Goal: Task Accomplishment & Management: Complete application form

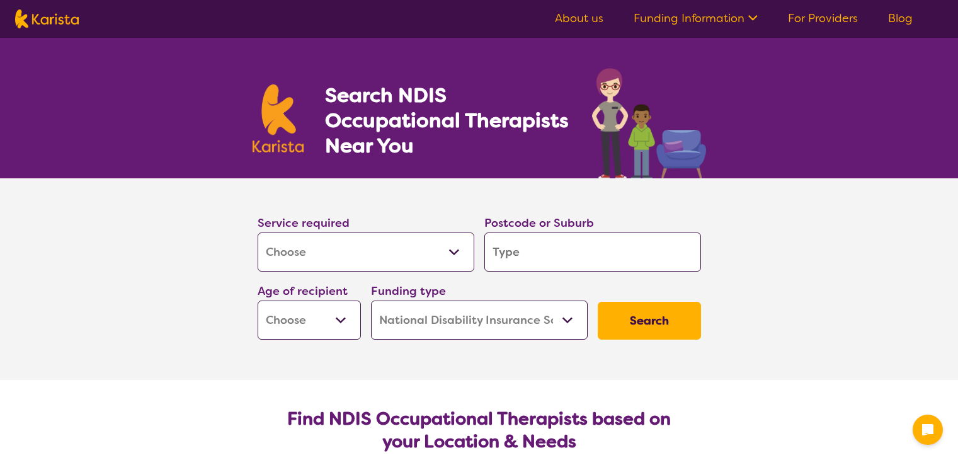
select select "[MEDICAL_DATA]"
select select "NDIS"
select select "[MEDICAL_DATA]"
select select "NDIS"
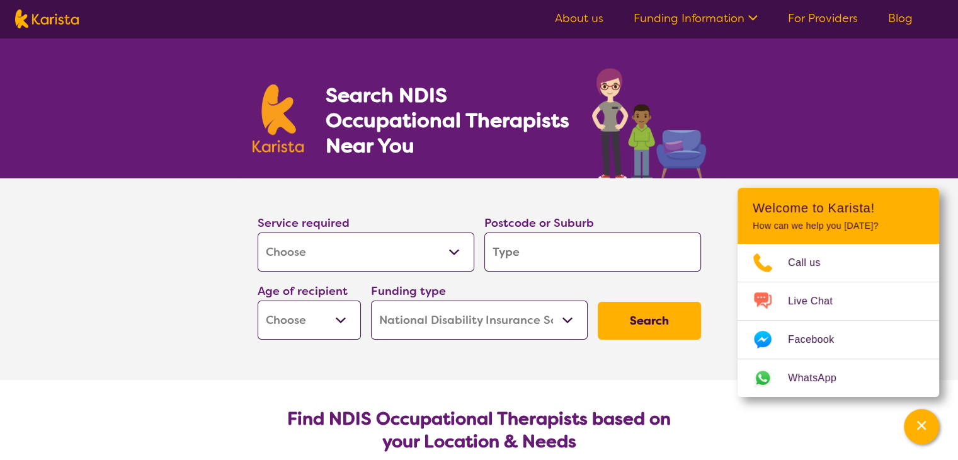
click at [334, 245] on select "Allied Health Assistant Assessment ([MEDICAL_DATA] or [MEDICAL_DATA]) Behaviour…" at bounding box center [366, 251] width 217 height 39
click at [258, 232] on select "Allied Health Assistant Assessment ([MEDICAL_DATA] or [MEDICAL_DATA]) Behaviour…" at bounding box center [366, 251] width 217 height 39
click at [521, 250] on input "search" at bounding box center [592, 251] width 217 height 39
type input "6"
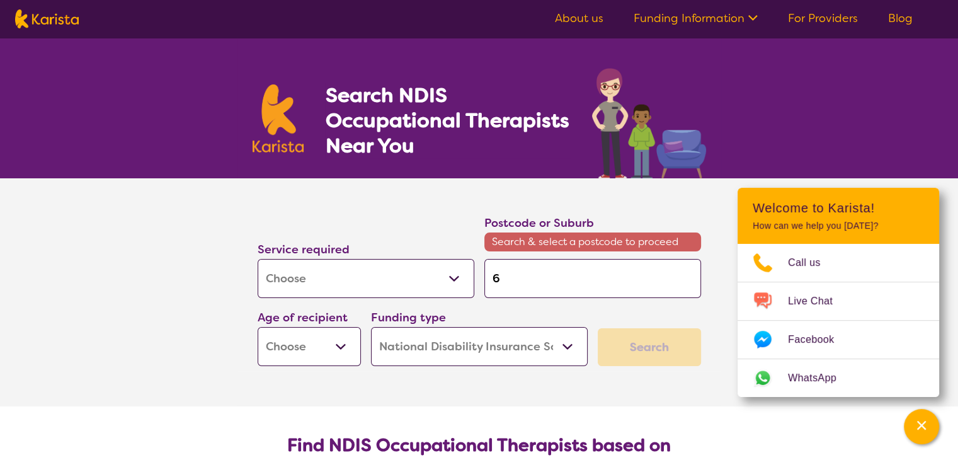
type input "61"
type input "610"
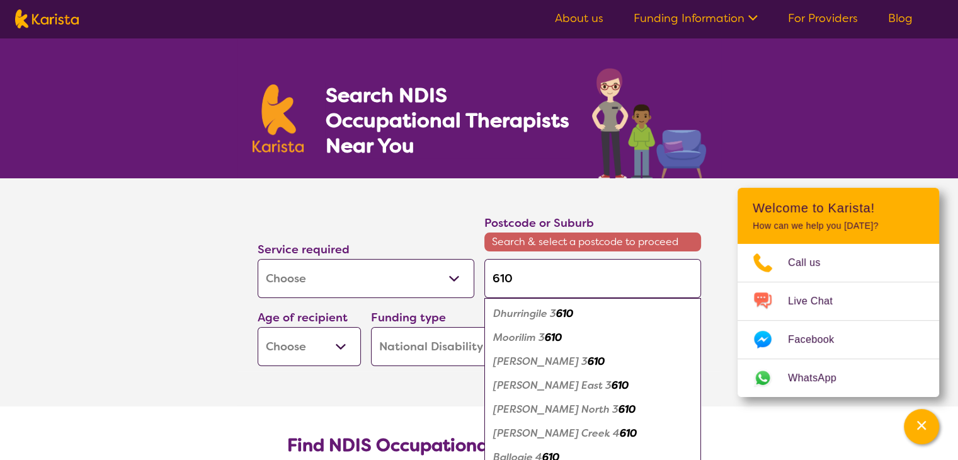
type input "6101"
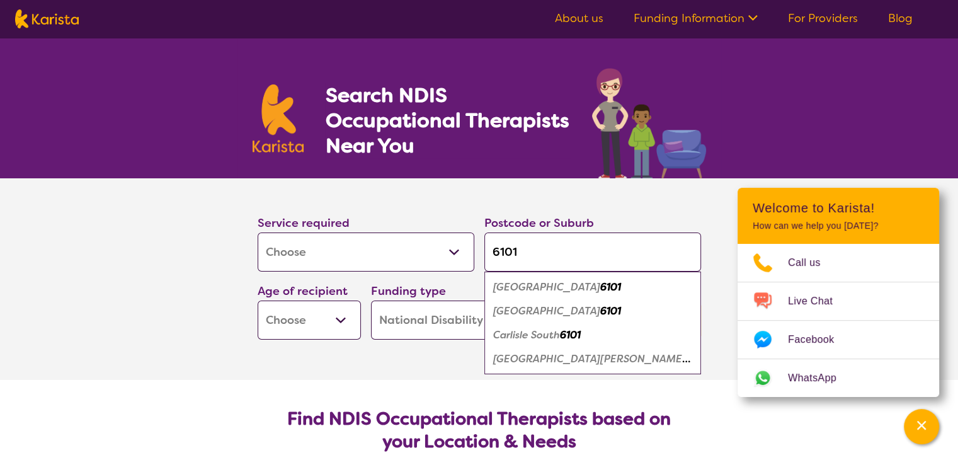
type input "6101"
click at [508, 288] on em "[GEOGRAPHIC_DATA]" at bounding box center [546, 286] width 107 height 13
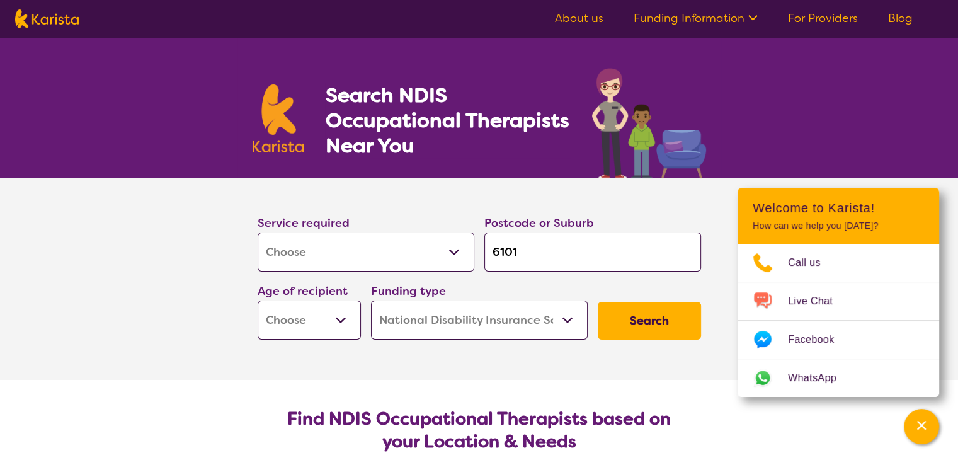
click at [338, 326] on select "Early Childhood - 0 to 9 Child - 10 to 11 Adolescent - 12 to 17 Adult - 18 to 6…" at bounding box center [309, 319] width 103 height 39
click at [328, 318] on select "Early Childhood - 0 to 9 Child - 10 to 11 Adolescent - 12 to 17 Adult - 18 to 6…" at bounding box center [309, 319] width 103 height 39
select select "CH"
click at [258, 300] on select "Early Childhood - 0 to 9 Child - 10 to 11 Adolescent - 12 to 17 Adult - 18 to 6…" at bounding box center [309, 319] width 103 height 39
select select "CH"
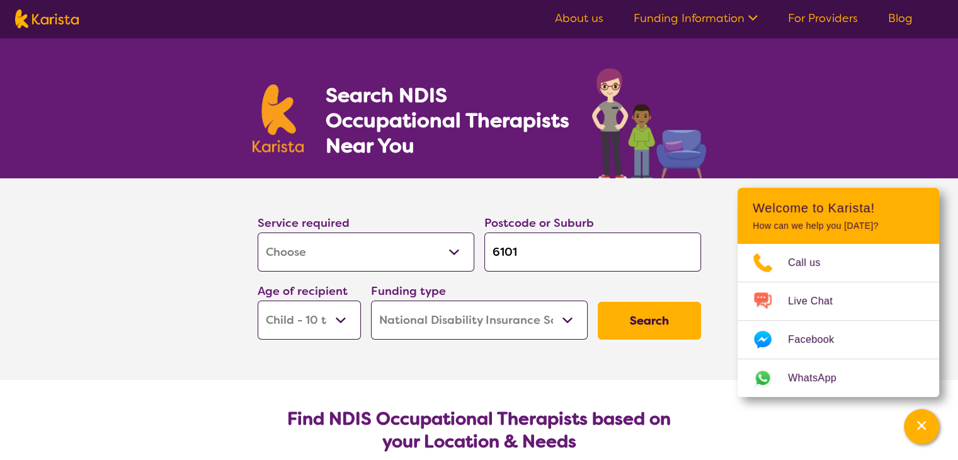
click at [475, 323] on select "Home Care Package (HCP) National Disability Insurance Scheme (NDIS) I don't know" at bounding box center [479, 319] width 217 height 39
click at [371, 300] on select "Home Care Package (HCP) National Disability Insurance Scheme (NDIS) I don't know" at bounding box center [479, 319] width 217 height 39
click at [660, 324] on button "Search" at bounding box center [649, 321] width 103 height 38
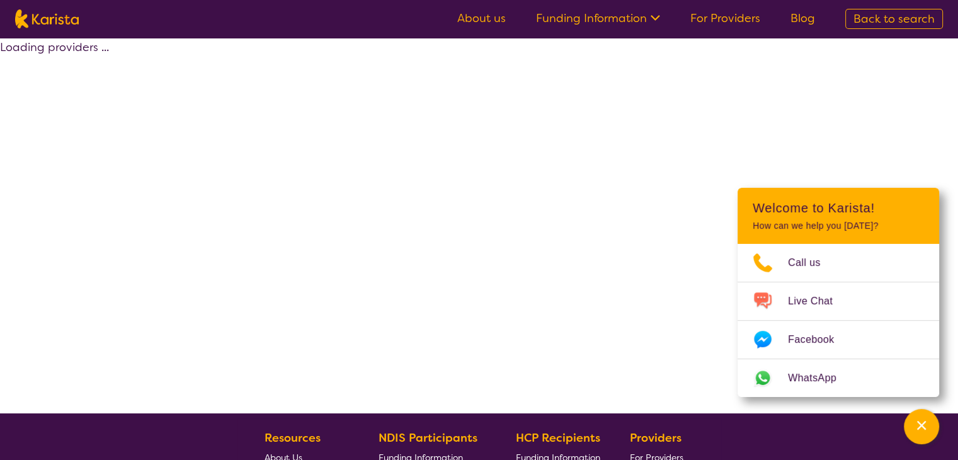
select select "by_score"
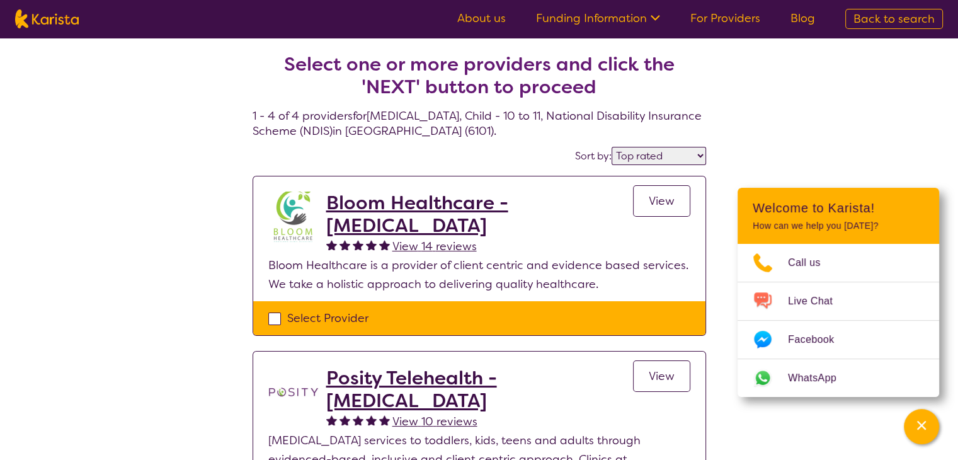
click at [271, 317] on div "Select Provider" at bounding box center [479, 318] width 422 height 19
checkbox input "true"
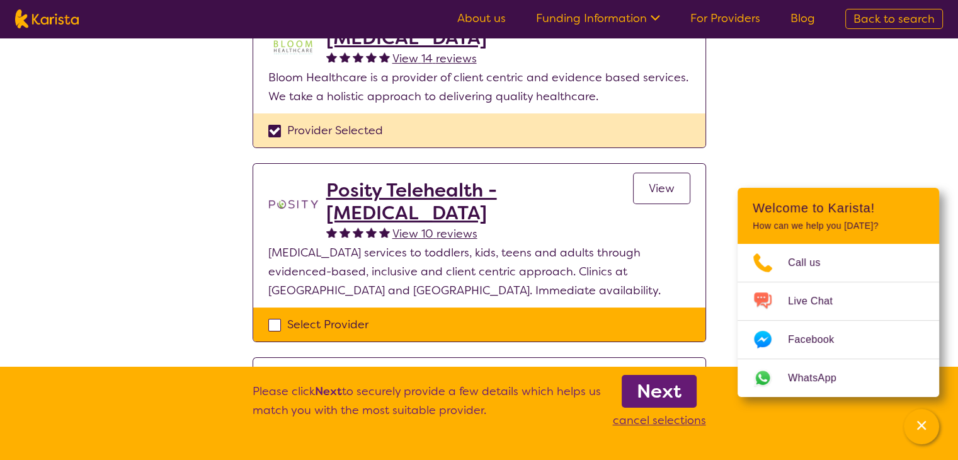
scroll to position [189, 0]
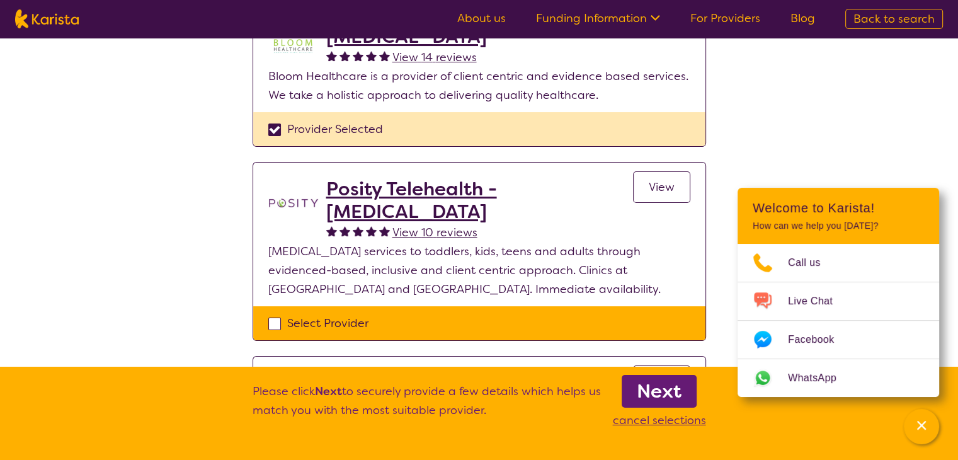
click at [649, 393] on b "Next" at bounding box center [659, 391] width 45 height 25
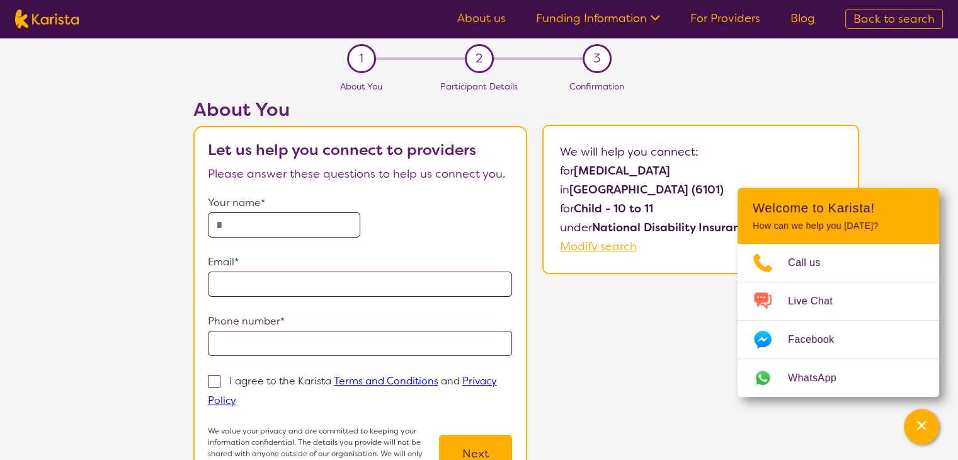
click at [296, 221] on input "text" at bounding box center [284, 224] width 152 height 25
type input "**********"
click at [254, 285] on input "email" at bounding box center [360, 283] width 305 height 25
click at [283, 283] on input "email" at bounding box center [360, 283] width 305 height 25
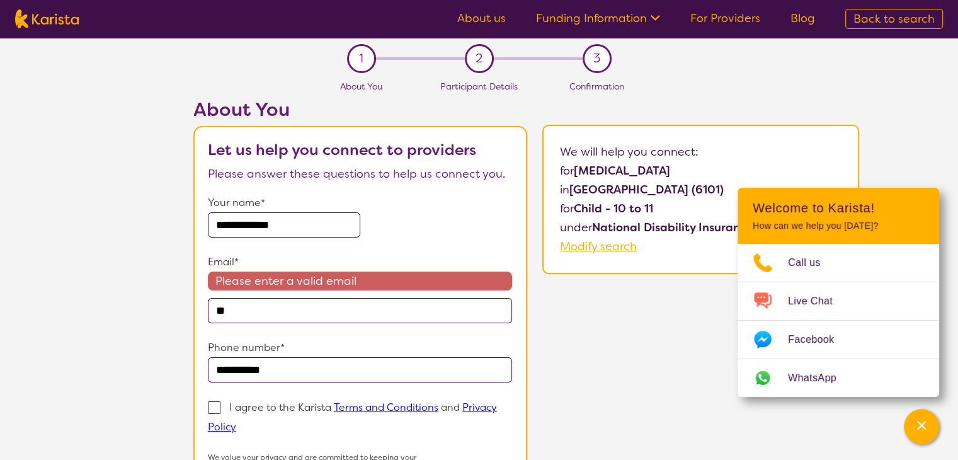
type input "*"
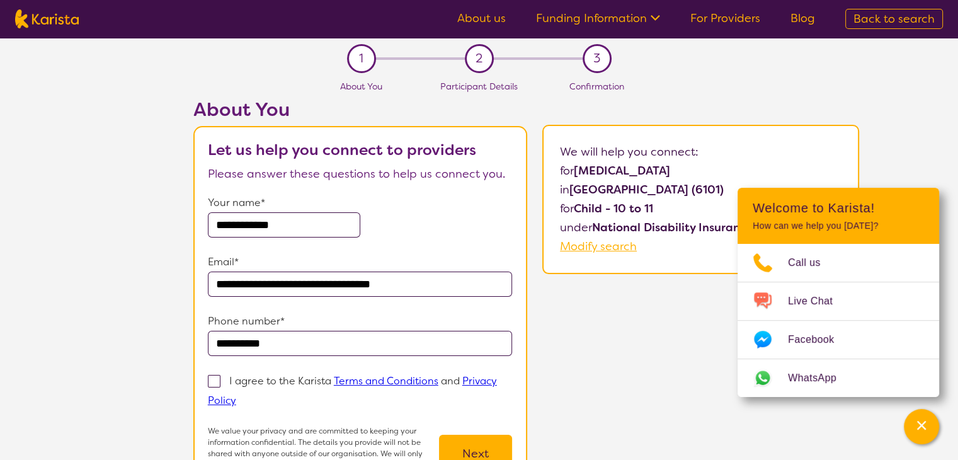
type input "**********"
drag, startPoint x: 307, startPoint y: 348, endPoint x: 209, endPoint y: 355, distance: 97.9
click at [209, 355] on form "**********" at bounding box center [360, 337] width 305 height 288
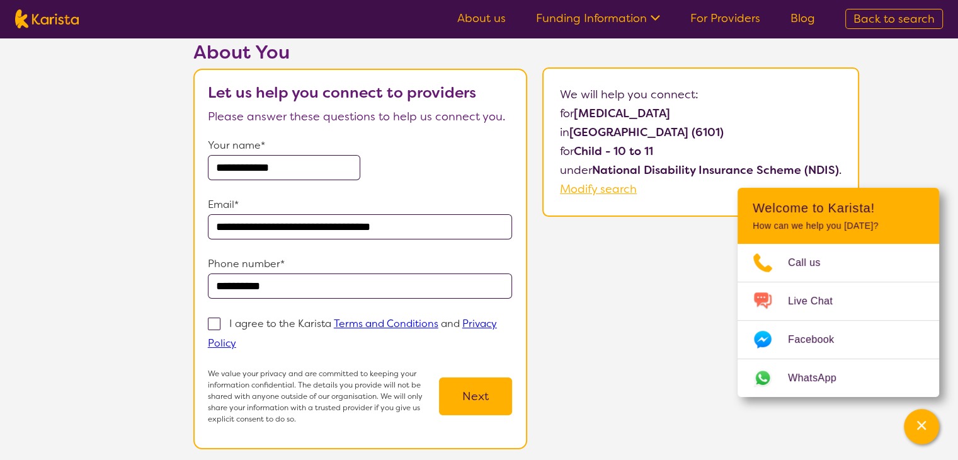
scroll to position [63, 0]
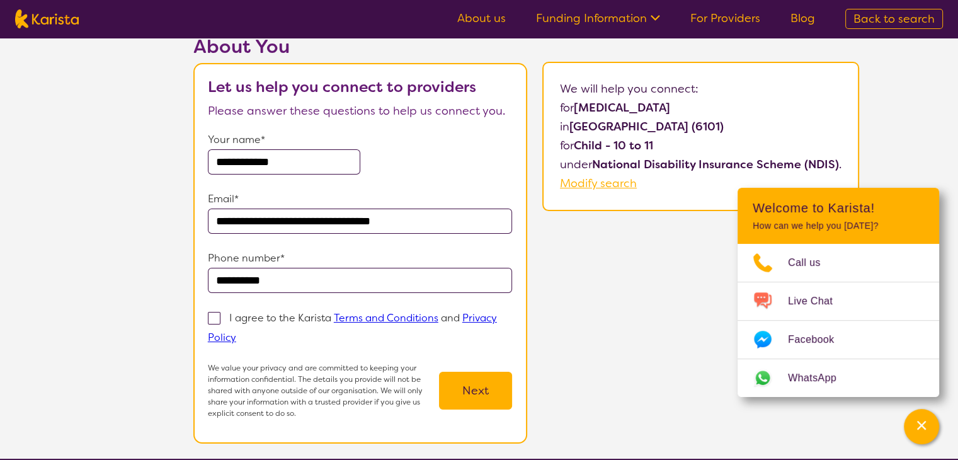
type input "**********"
click at [217, 321] on span at bounding box center [214, 318] width 13 height 13
click at [236, 333] on input "I agree to the Karista Terms and Conditions and Privacy Policy" at bounding box center [240, 337] width 8 height 8
checkbox input "true"
click at [459, 388] on button "Next" at bounding box center [475, 391] width 73 height 38
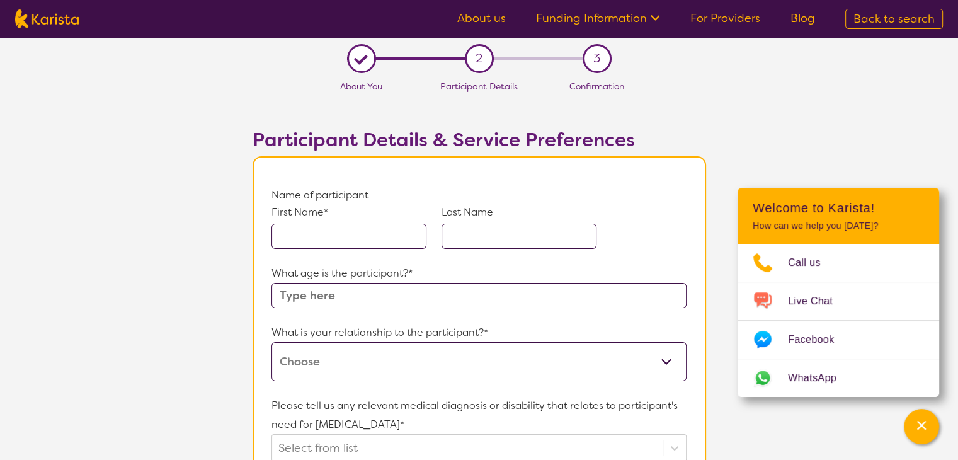
click at [340, 235] on input "text" at bounding box center [348, 236] width 155 height 25
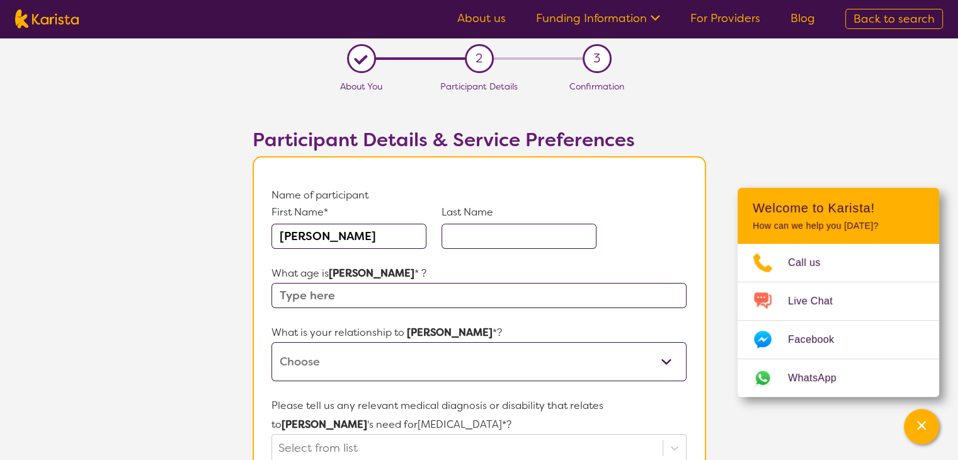
click at [476, 244] on input "text" at bounding box center [519, 236] width 155 height 25
click at [325, 240] on input "[PERSON_NAME]" at bounding box center [348, 236] width 155 height 25
type input "[PERSON_NAME]"
click at [517, 238] on input "text" at bounding box center [519, 236] width 155 height 25
type input "Geddes"
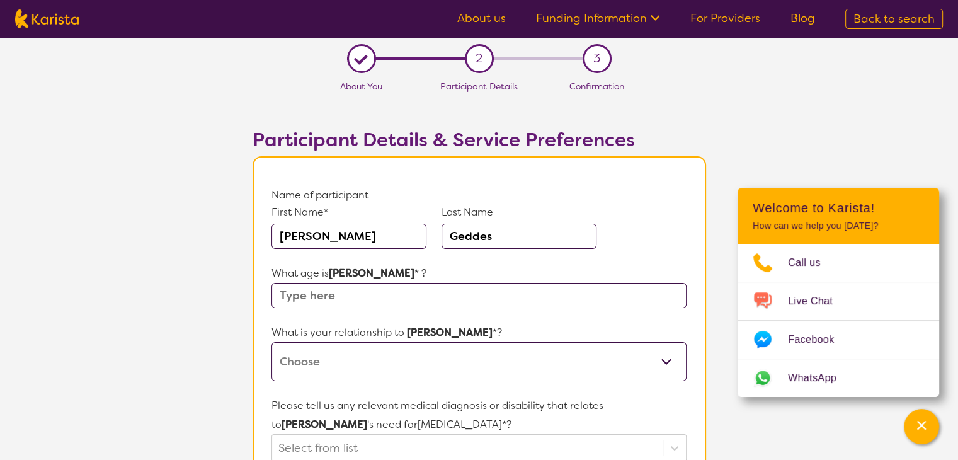
click at [334, 295] on input "text" at bounding box center [478, 295] width 414 height 25
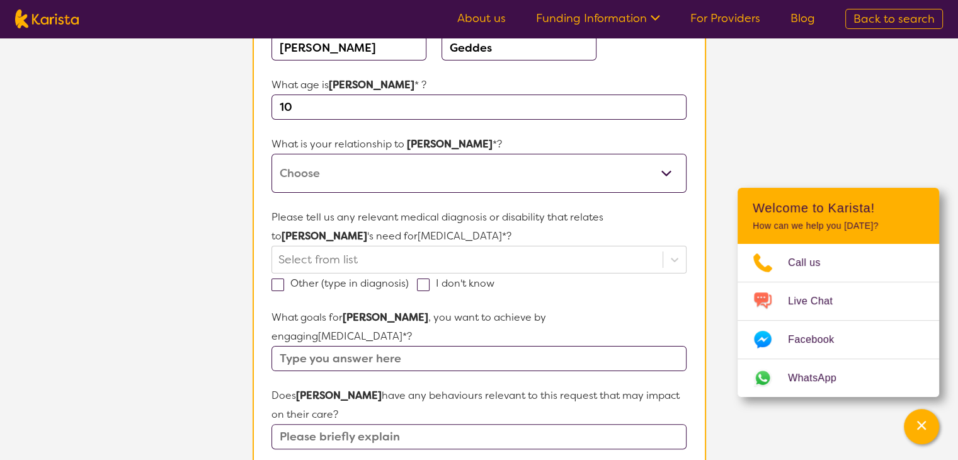
scroll to position [189, 0]
type input "10"
click at [319, 172] on select "This request is for myself I am their parent I am their child I am their spouse…" at bounding box center [478, 172] width 414 height 39
select select "I am their Support Coordinator"
click at [271, 153] on select "This request is for myself I am their parent I am their child I am their spouse…" at bounding box center [478, 172] width 414 height 39
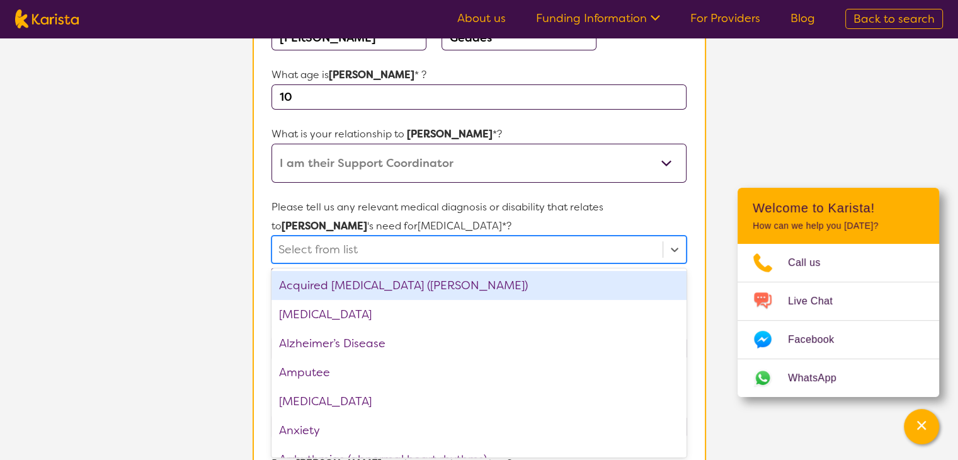
click at [341, 257] on div at bounding box center [466, 249] width 377 height 21
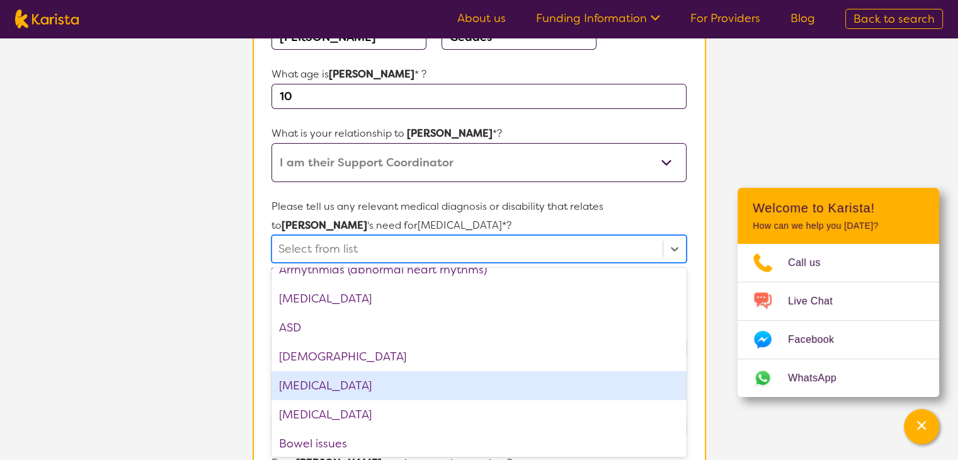
click at [333, 381] on div "[MEDICAL_DATA]" at bounding box center [478, 385] width 414 height 29
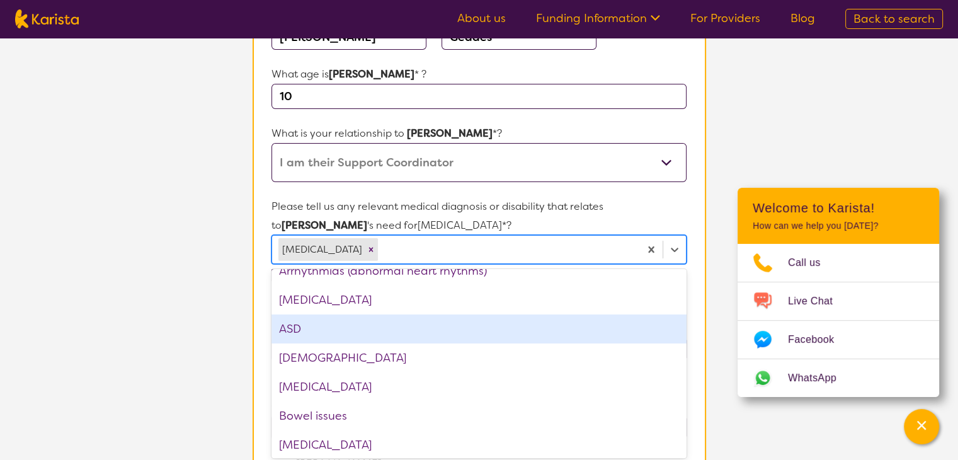
scroll to position [315, 0]
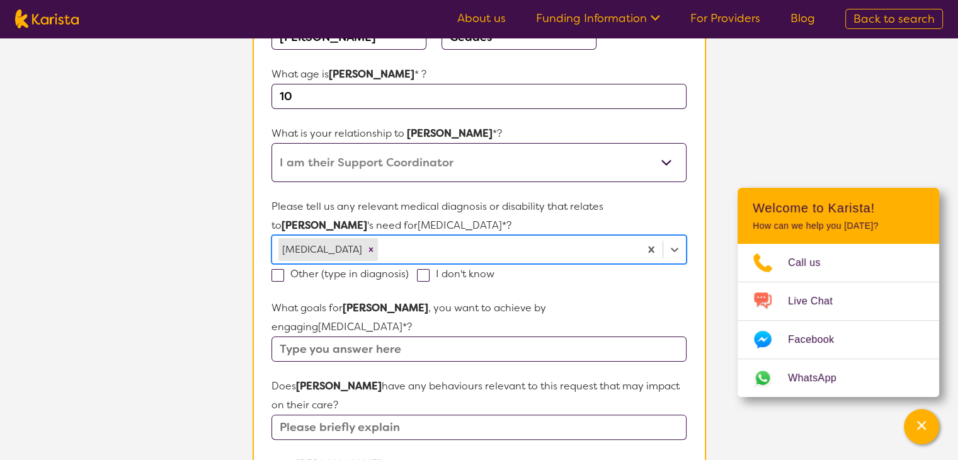
click at [459, 248] on div at bounding box center [506, 249] width 253 height 21
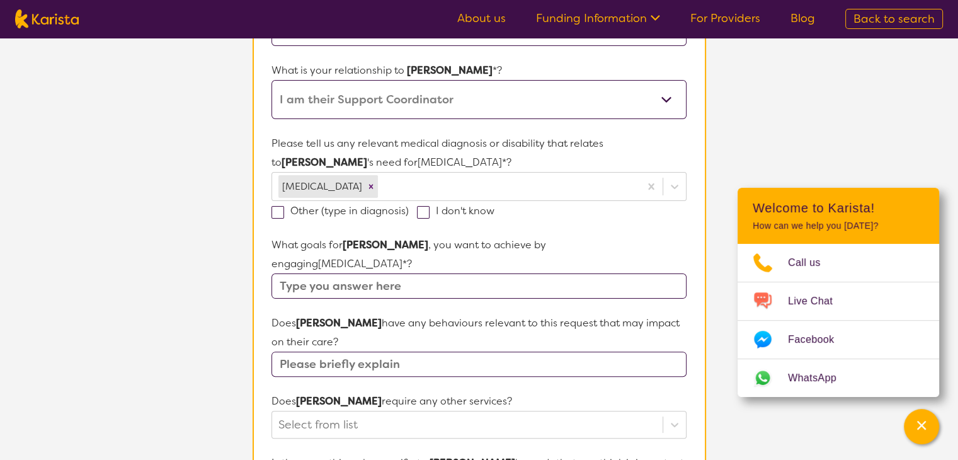
click at [416, 273] on input "text" at bounding box center [478, 285] width 414 height 25
click at [358, 273] on input "text" at bounding box center [478, 285] width 414 height 25
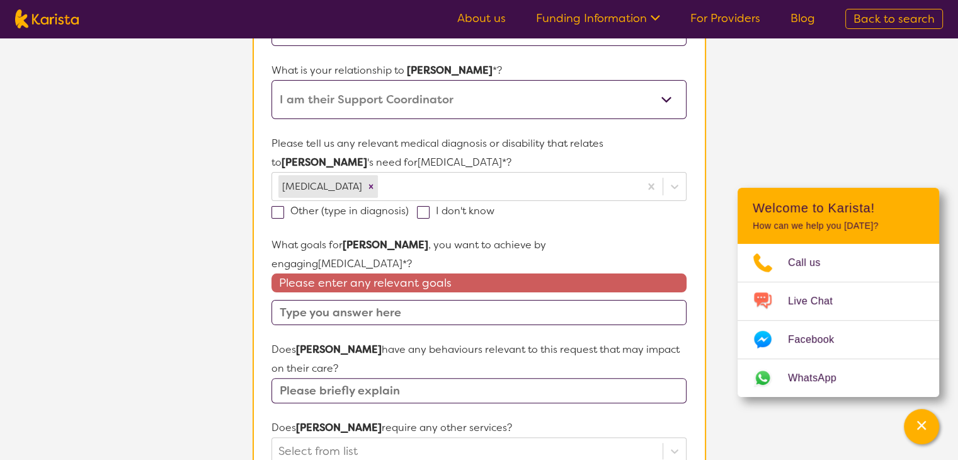
drag, startPoint x: 273, startPoint y: 242, endPoint x: 676, endPoint y: 245, distance: 402.5
click at [676, 245] on p "What goals for [PERSON_NAME] , you want to achieve by engaging [MEDICAL_DATA] *?" at bounding box center [478, 255] width 414 height 38
copy p "What goals for [PERSON_NAME] , you want to achieve by engaging [MEDICAL_DATA]"
click at [333, 300] on input "text" at bounding box center [478, 312] width 414 height 25
paste input "Goals for [PERSON_NAME] through [MEDICAL_DATA]: To improve fine motor skills (e…"
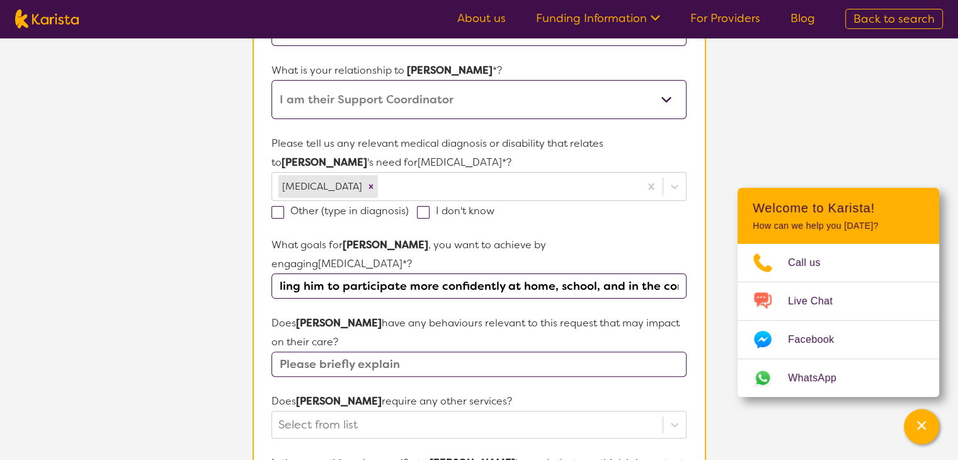
scroll to position [0, 2222]
drag, startPoint x: 285, startPoint y: 266, endPoint x: 687, endPoint y: 283, distance: 402.8
click at [687, 283] on section "Name of participant First Name* [PERSON_NAME] Last Name [PERSON_NAME] What age …" at bounding box center [479, 377] width 453 height 967
drag, startPoint x: 580, startPoint y: 260, endPoint x: 533, endPoint y: 307, distance: 66.4
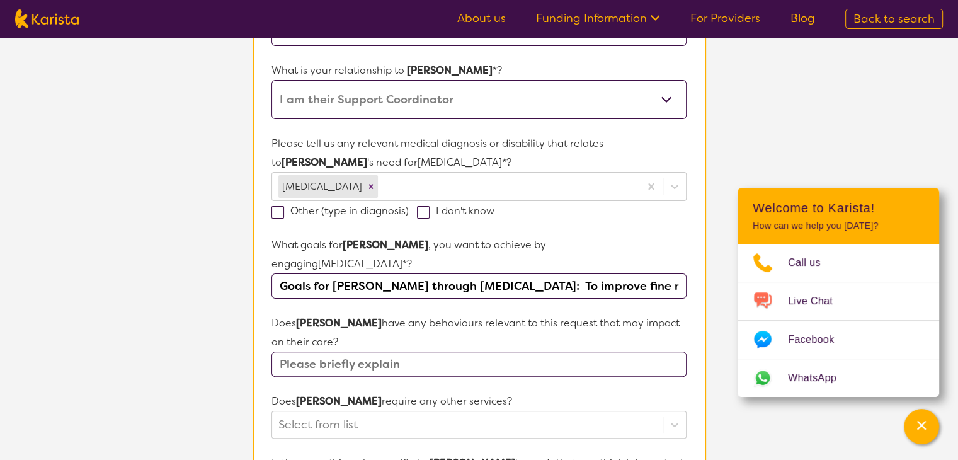
click at [534, 314] on p "Does [PERSON_NAME] have any behaviours relevant to this request that may impact…" at bounding box center [478, 333] width 414 height 38
drag, startPoint x: 575, startPoint y: 263, endPoint x: 271, endPoint y: 266, distance: 304.2
click at [271, 273] on input "Goals for [PERSON_NAME] through [MEDICAL_DATA]: To improve fine motor skills (e…" at bounding box center [478, 285] width 414 height 25
drag, startPoint x: 288, startPoint y: 265, endPoint x: 273, endPoint y: 264, distance: 15.1
click at [273, 273] on input "Ti To improve fine motor skills (e.g., writing, grasping objects, manipulating …" at bounding box center [478, 285] width 414 height 25
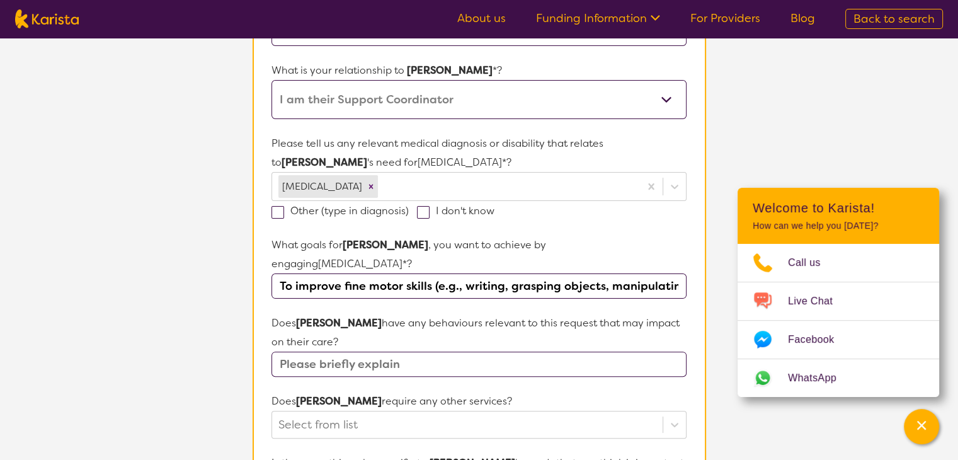
type input "To improve fine motor skills (e.g., writing, grasping objects, manipulating sma…"
drag, startPoint x: 288, startPoint y: 261, endPoint x: 752, endPoint y: 258, distance: 463.6
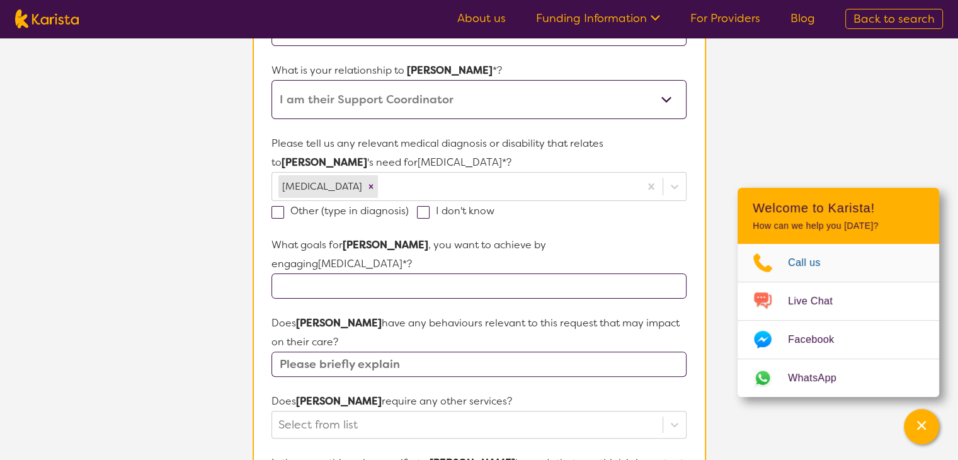
scroll to position [0, 0]
click at [290, 273] on input "text" at bounding box center [478, 285] width 414 height 25
type input "T"
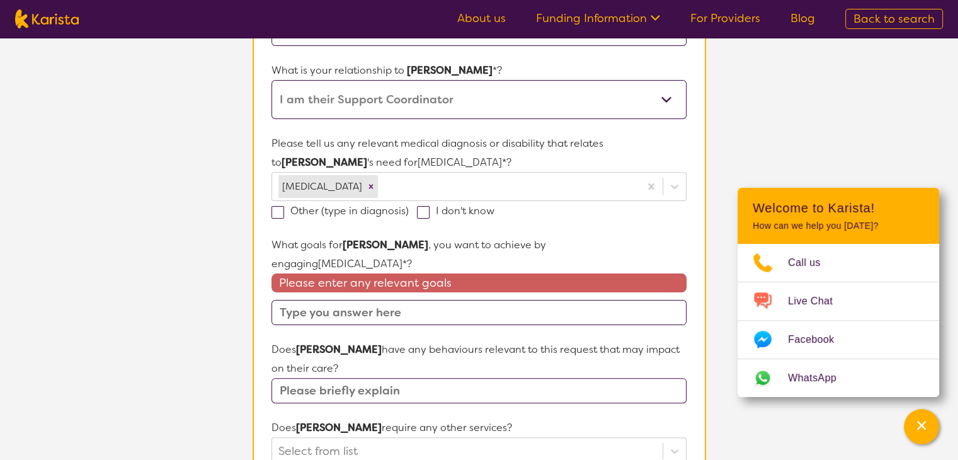
paste input "Goals for [PERSON_NAME] through [MEDICAL_DATA]: To improve fine motor skills (e…"
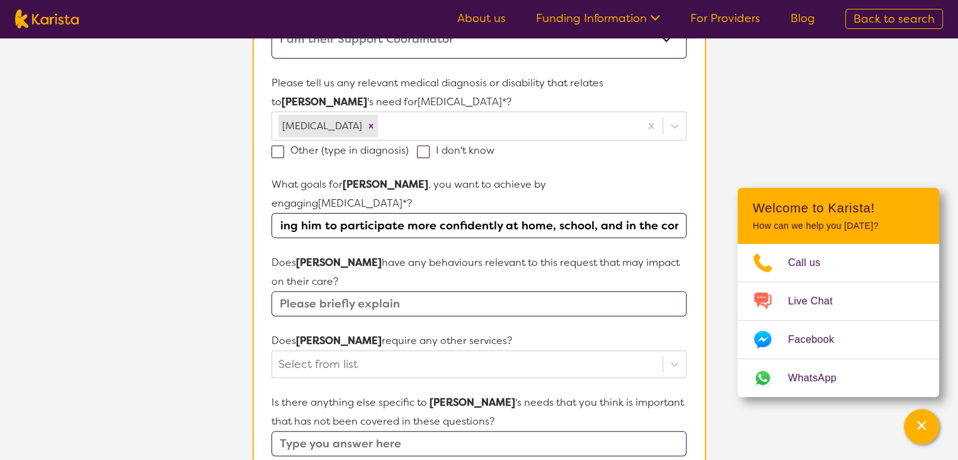
scroll to position [325, 0]
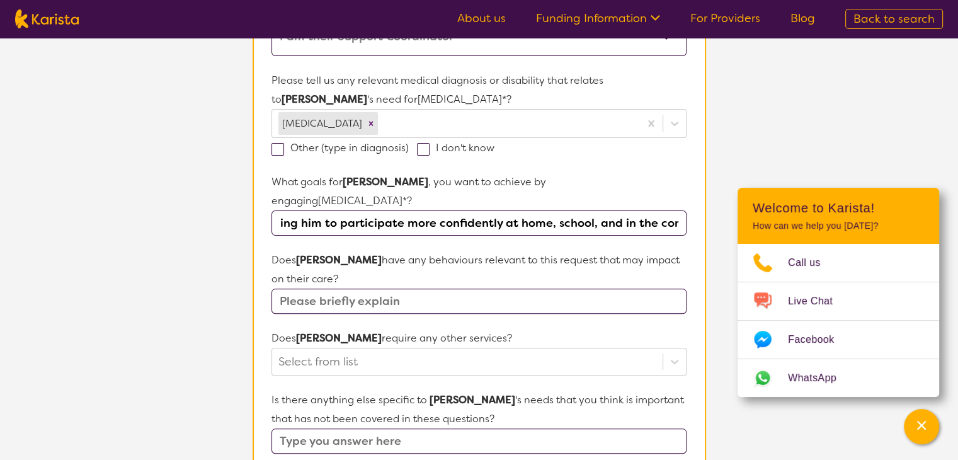
click at [388, 210] on input "Goals for [PERSON_NAME] through [MEDICAL_DATA]: To improve fine motor skills (e…" at bounding box center [478, 222] width 414 height 25
drag, startPoint x: 388, startPoint y: 204, endPoint x: 173, endPoint y: 213, distance: 215.6
click at [173, 213] on section "L About You 2 Participant Details 3 Confirmation Participant Details & Service …" at bounding box center [479, 278] width 958 height 1131
click at [289, 210] on input "Goals for [PERSON_NAME] through [MEDICAL_DATA]: To improve fine motor skills (e…" at bounding box center [478, 222] width 414 height 25
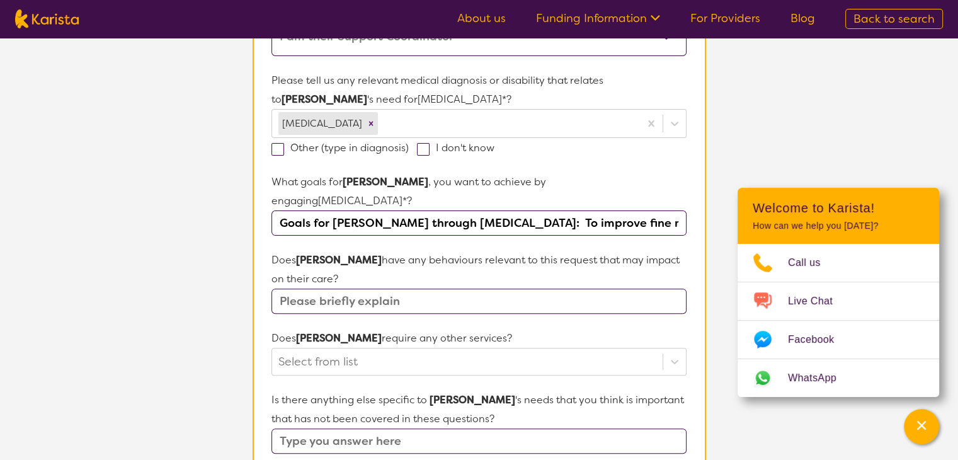
drag, startPoint x: 577, startPoint y: 200, endPoint x: 202, endPoint y: 223, distance: 375.5
click at [202, 223] on section "L About You 2 Participant Details 3 Confirmation Participant Details & Service …" at bounding box center [479, 278] width 958 height 1131
drag, startPoint x: 433, startPoint y: 202, endPoint x: 421, endPoint y: 217, distance: 19.3
click at [421, 217] on form "Name of participant First Name* [PERSON_NAME] Last Name [PERSON_NAME] What age …" at bounding box center [478, 315] width 414 height 908
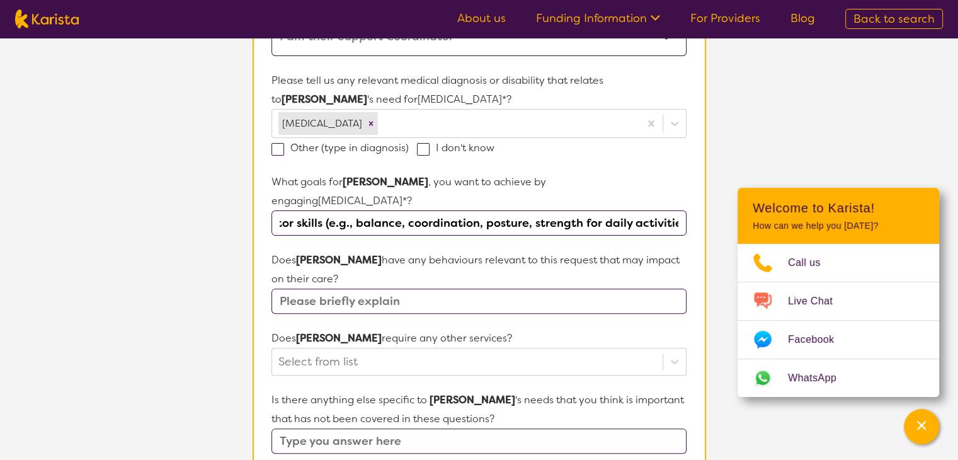
scroll to position [0, 394]
drag, startPoint x: 438, startPoint y: 202, endPoint x: 557, endPoint y: 207, distance: 118.5
click at [557, 210] on input "To improve fine motor skills To improve gross motor skills (e.g., balance, coor…" at bounding box center [478, 222] width 414 height 25
click at [286, 210] on input "To improve fine motor skills To improve gross motor skills). To develop indepen…" at bounding box center [478, 222] width 414 height 25
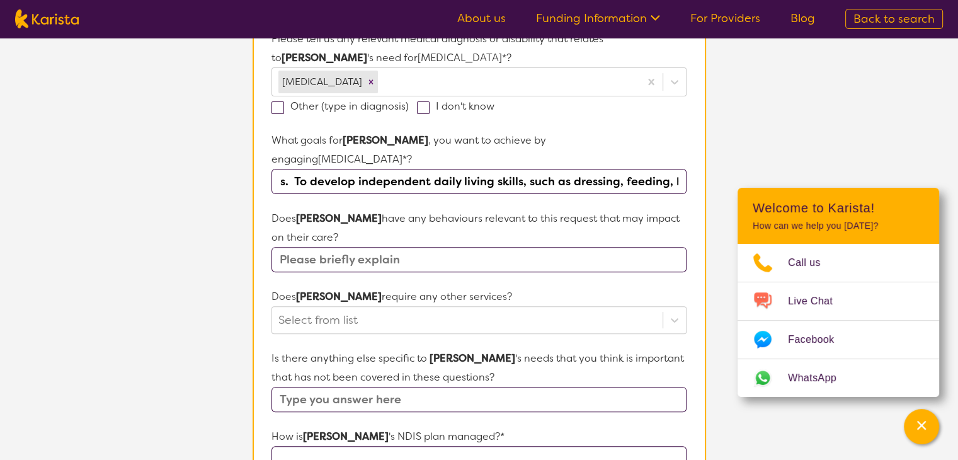
scroll to position [388, 0]
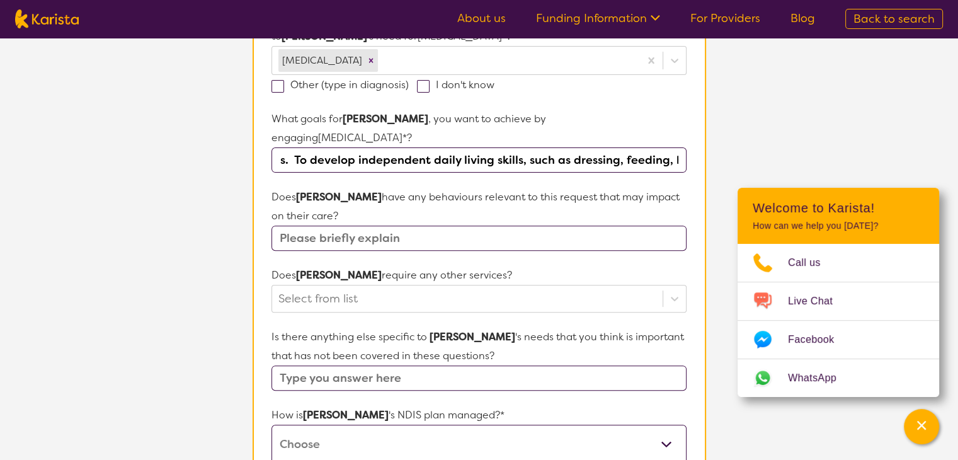
click at [559, 147] on input "To improve fine motor skills To improve gross motor skills. To develop independ…" at bounding box center [478, 159] width 414 height 25
drag, startPoint x: 559, startPoint y: 134, endPoint x: 384, endPoint y: 140, distance: 174.6
click at [384, 147] on input "To improve fine motor skills To improve gross motor skills. To develop independ…" at bounding box center [478, 159] width 414 height 25
click at [393, 147] on input "To improve fine motor skills To improve gross motor skills. To develop independ…" at bounding box center [478, 159] width 414 height 25
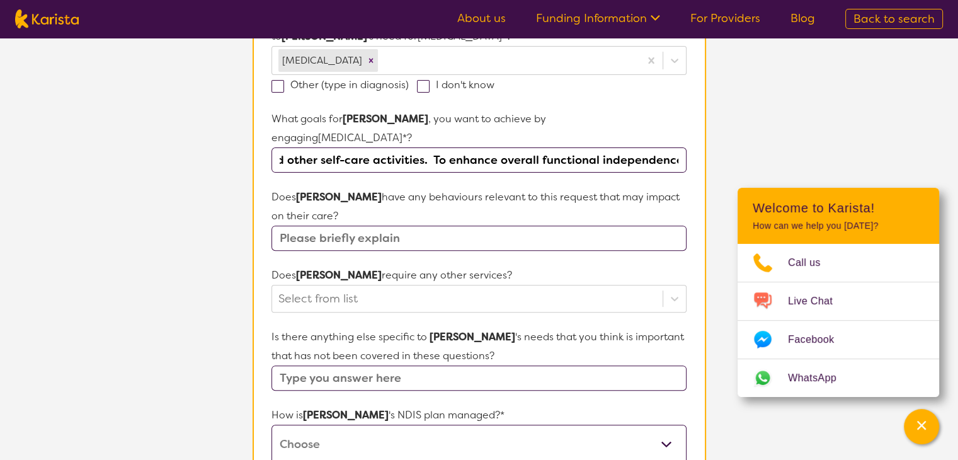
drag, startPoint x: 399, startPoint y: 142, endPoint x: 309, endPoint y: 137, distance: 90.2
click at [307, 147] on input "To improve fine motor skills To improve gross motor skills. To develop independ…" at bounding box center [478, 159] width 414 height 25
click at [406, 147] on input "To improve fine motor skills To improve gross motor skills. To develop independ…" at bounding box center [478, 159] width 414 height 25
click at [291, 147] on input "To improve fine motor skills To improve gross motor skills. To develop independ…" at bounding box center [478, 159] width 414 height 25
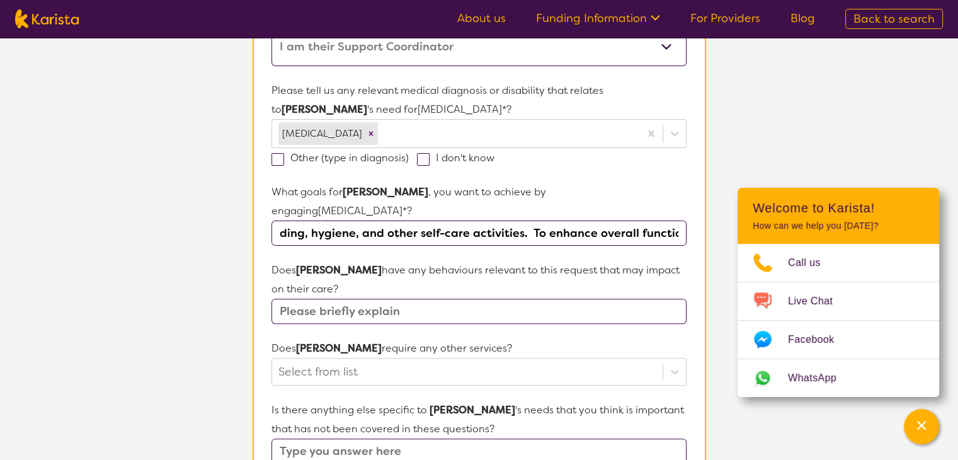
scroll to position [199, 0]
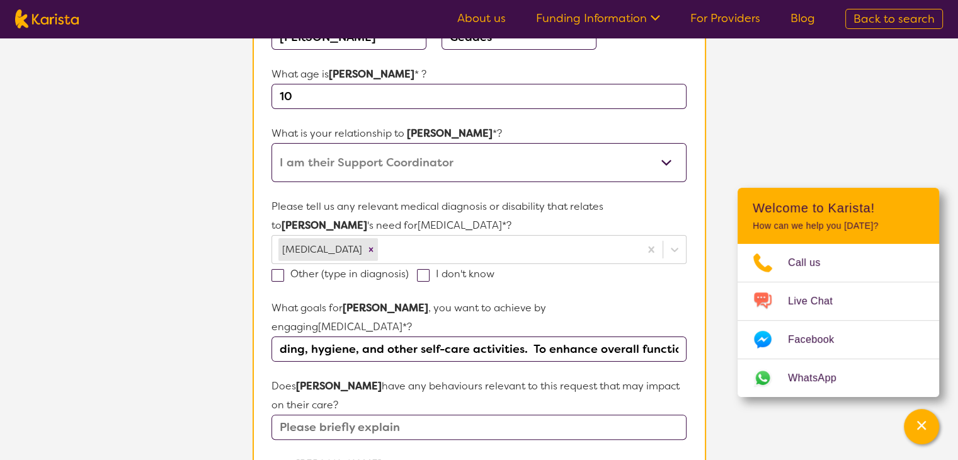
type input "To improve fine motor skills To improve gross motor skills. To develop independ…"
click at [347, 414] on input "text" at bounding box center [478, 426] width 414 height 25
type input "n"
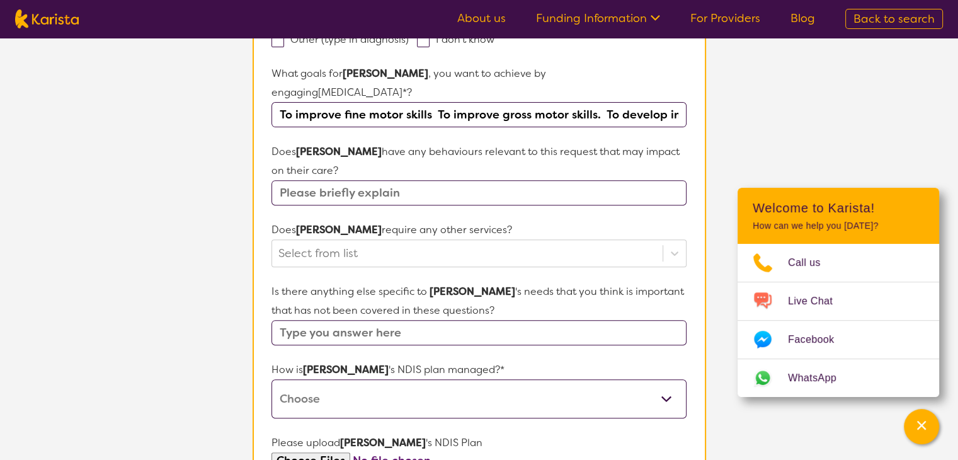
scroll to position [451, 0]
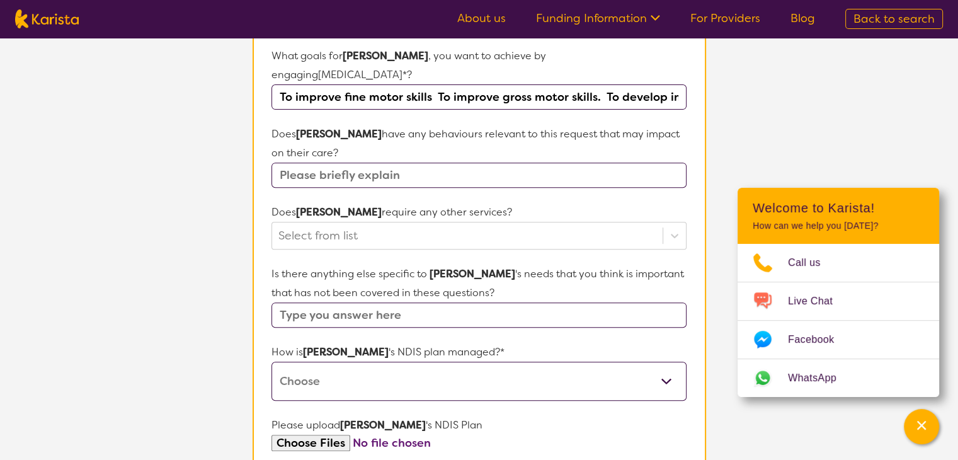
click at [336, 163] on input "text" at bounding box center [478, 175] width 414 height 25
type input "No"
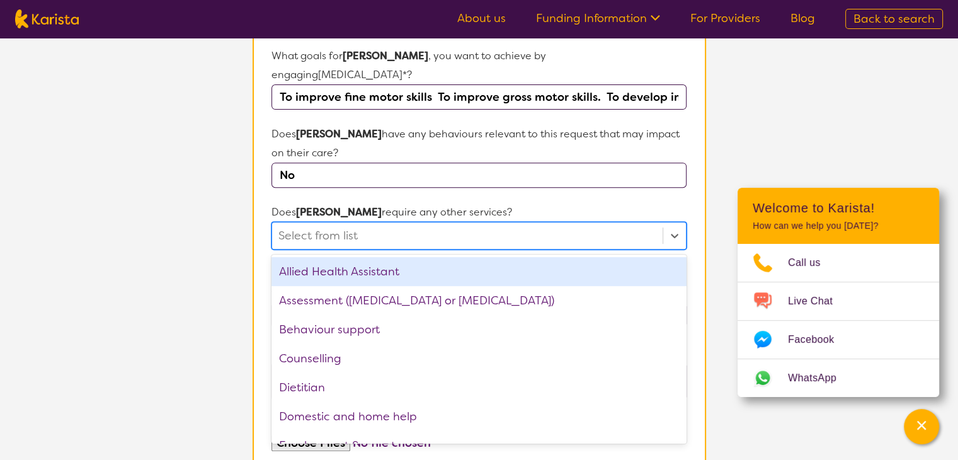
click at [324, 225] on div at bounding box center [466, 235] width 377 height 21
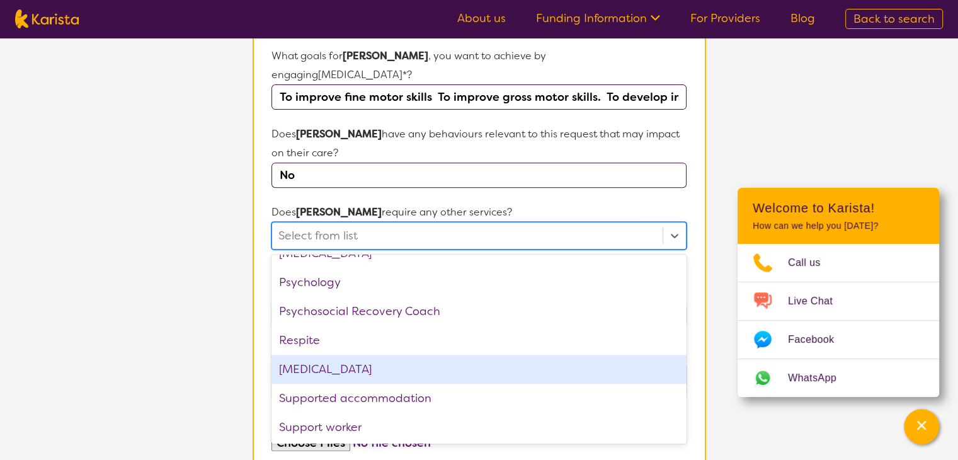
scroll to position [425, 0]
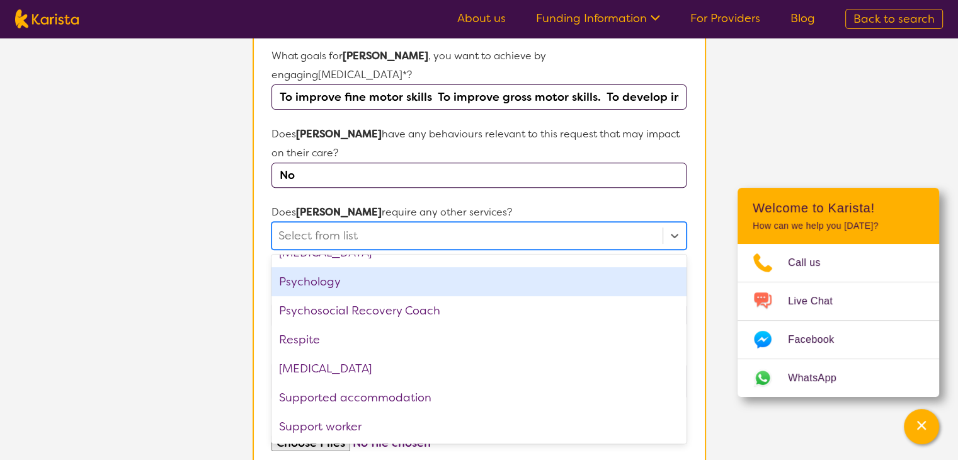
click at [304, 267] on div "Psychology" at bounding box center [478, 281] width 414 height 29
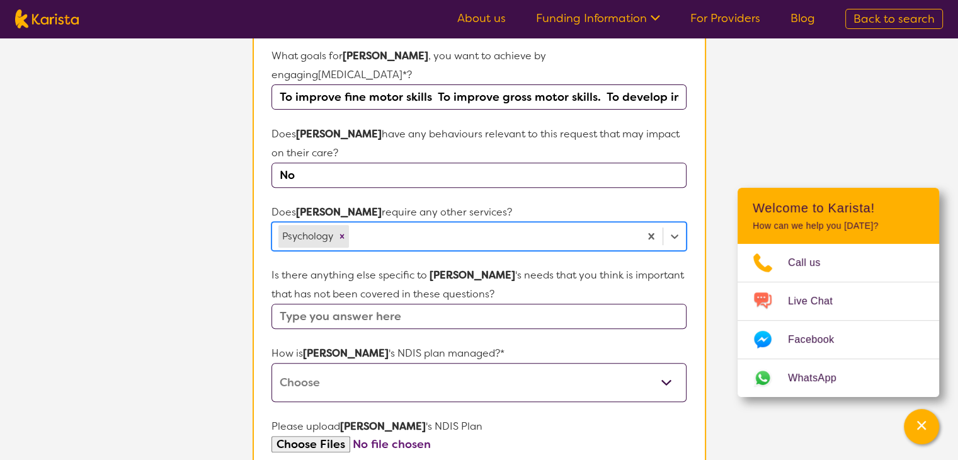
click at [382, 225] on div at bounding box center [492, 235] width 282 height 21
click at [676, 230] on icon at bounding box center [674, 236] width 13 height 13
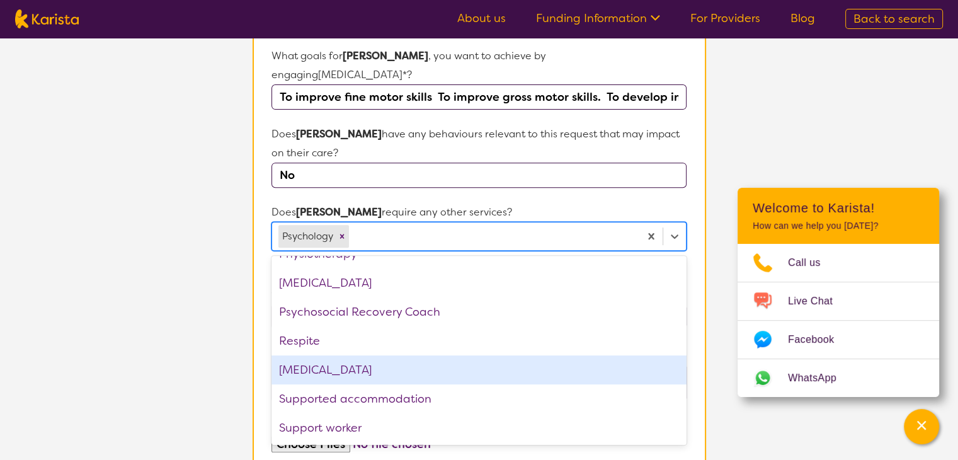
click at [309, 355] on div "[MEDICAL_DATA]" at bounding box center [478, 369] width 414 height 29
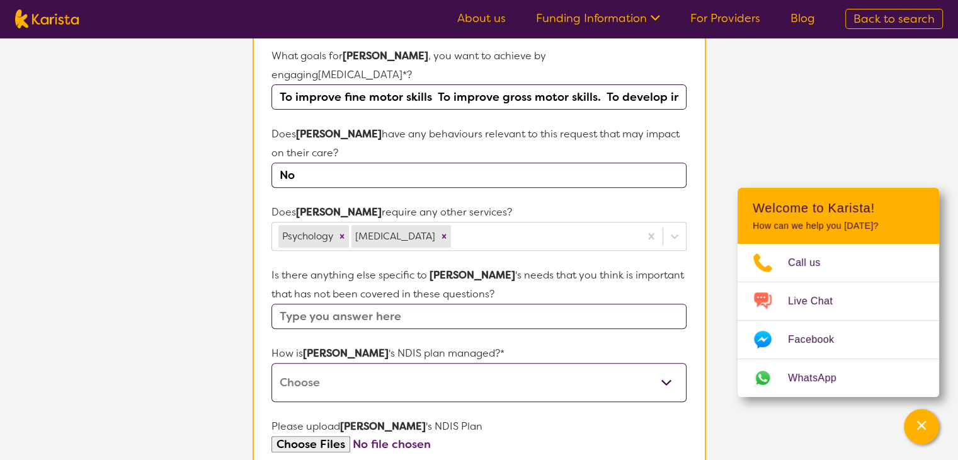
click at [586, 203] on p "Does [PERSON_NAME] require any other services?" at bounding box center [478, 212] width 414 height 19
click at [359, 304] on input "text" at bounding box center [478, 316] width 414 height 25
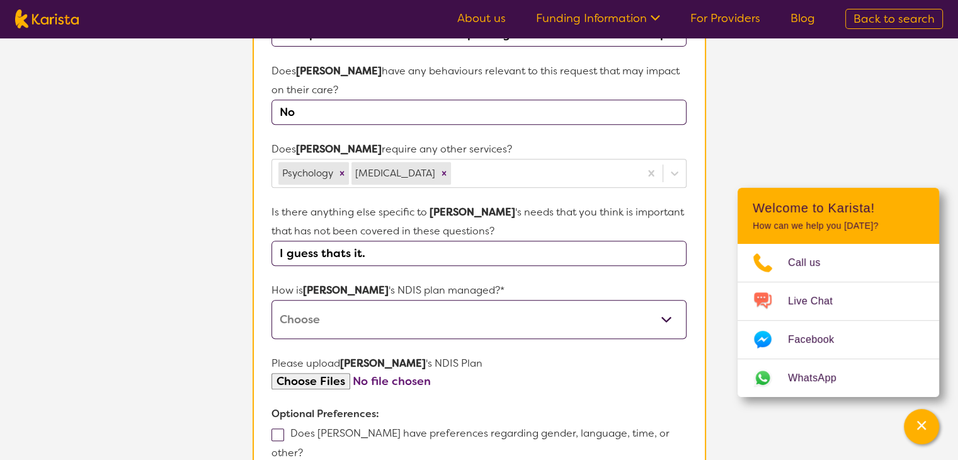
scroll to position [514, 0]
type input "I guess thats it."
click at [329, 302] on select "Self-managed NDIS plan Managed by a registered plan management provider (not th…" at bounding box center [478, 319] width 414 height 39
click at [271, 300] on select "Self-managed NDIS plan Managed by a registered plan management provider (not th…" at bounding box center [478, 319] width 414 height 39
click at [362, 302] on select "Self-managed NDIS plan Managed by a registered plan management provider (not th…" at bounding box center [478, 319] width 414 height 39
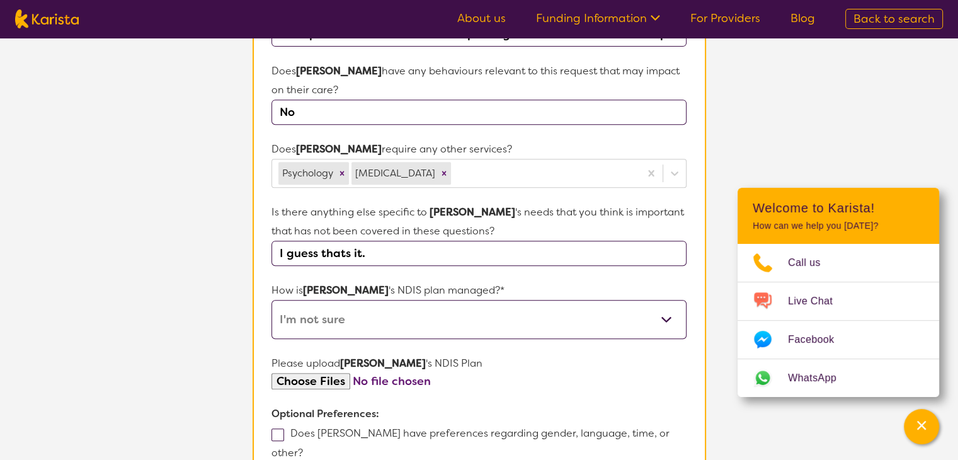
select select "Plan Managed"
click at [271, 300] on select "Self-managed NDIS plan Managed by a registered plan management provider (not th…" at bounding box center [478, 319] width 414 height 39
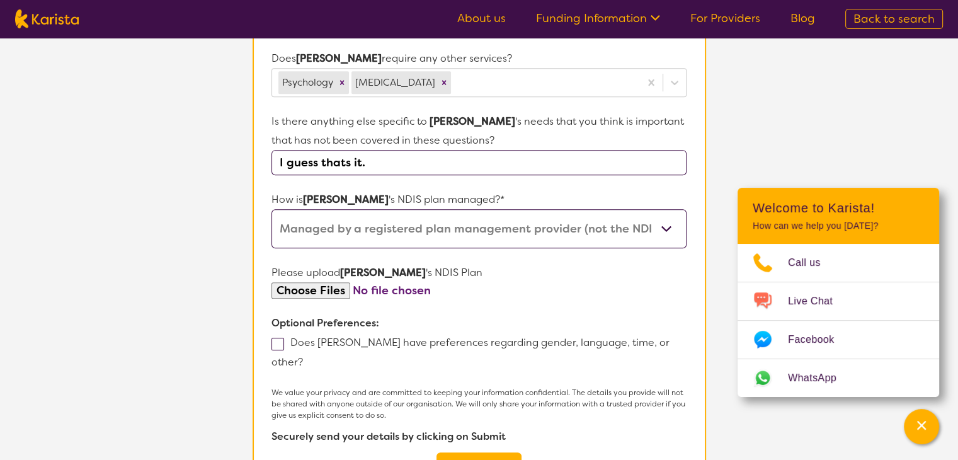
scroll to position [703, 0]
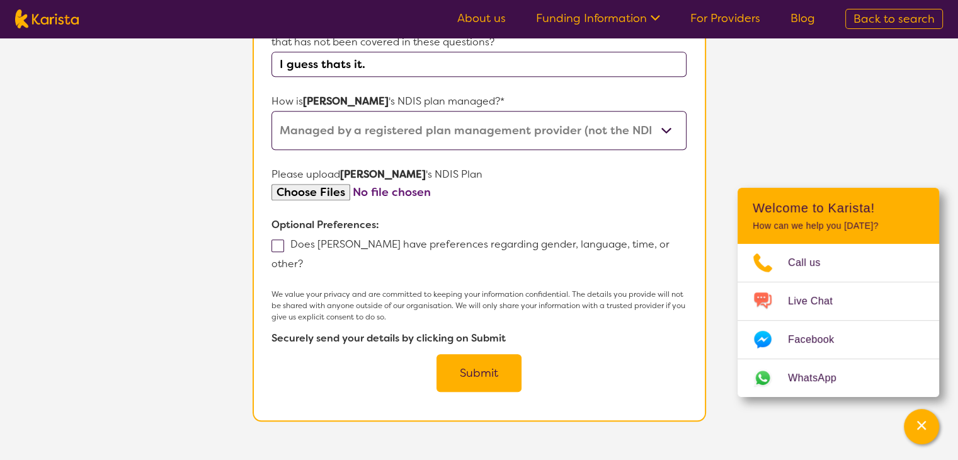
click at [472, 354] on button "Submit" at bounding box center [478, 373] width 85 height 38
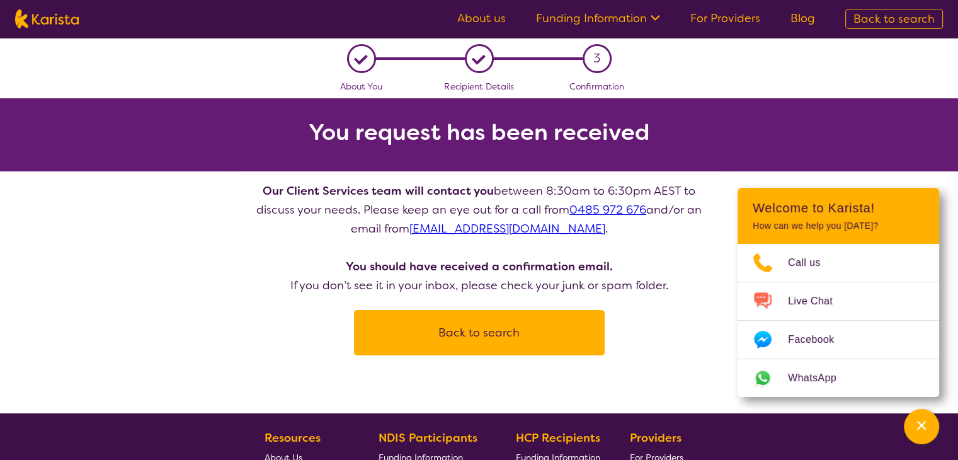
scroll to position [703, 0]
